Goal: Find contact information: Find contact information

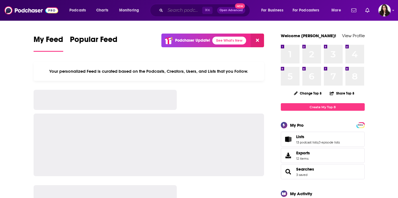
click at [179, 11] on input "Search podcasts, credits, & more..." at bounding box center [183, 10] width 37 height 9
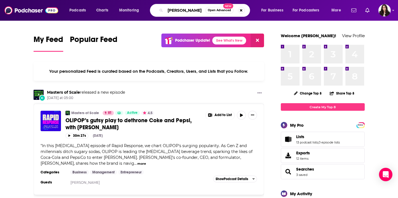
type input "[PERSON_NAME]"
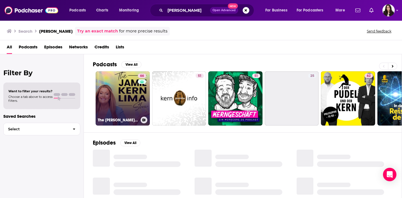
click at [131, 92] on link "66 The [PERSON_NAME] Show" at bounding box center [123, 98] width 54 height 54
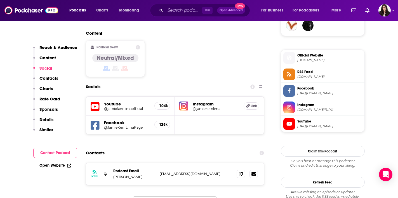
scroll to position [431, 0]
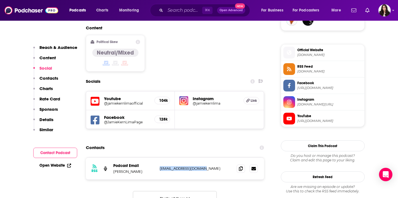
drag, startPoint x: 206, startPoint y: 147, endPoint x: 158, endPoint y: 148, distance: 49.0
click at [158, 158] on div "RSS Podcast Email [PERSON_NAME] [EMAIL_ADDRESS][DOMAIN_NAME] [EMAIL_ADDRESS][DO…" at bounding box center [175, 169] width 178 height 22
copy p "[EMAIL_ADDRESS][DOMAIN_NAME]"
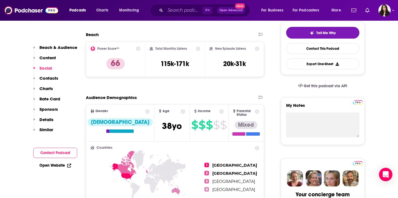
scroll to position [120, 0]
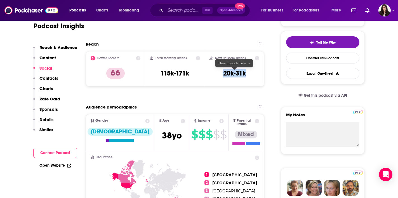
drag, startPoint x: 250, startPoint y: 72, endPoint x: 222, endPoint y: 73, distance: 27.7
click at [222, 73] on div "New Episode Listens 20k-31k" at bounding box center [235, 69] width 50 height 26
copy h3 "20k-31k"
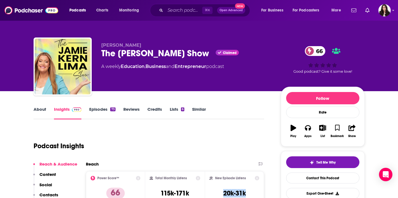
scroll to position [0, 0]
drag, startPoint x: 233, startPoint y: 66, endPoint x: 102, endPoint y: 67, distance: 131.5
click at [101, 67] on div "A weekly Education , Business and Entrepreneur podcast" at bounding box center [186, 66] width 171 height 7
copy div "A weekly Education , Business and Entrepreneur podcast"
